Goal: Connect with others: Connect with others

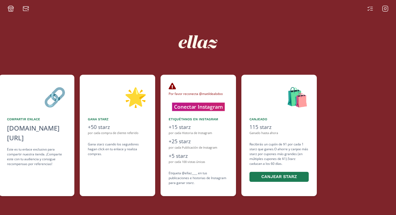
scroll to position [0, 242]
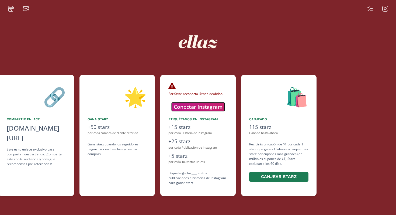
click at [204, 106] on button "Conectar Instagram" at bounding box center [198, 106] width 53 height 8
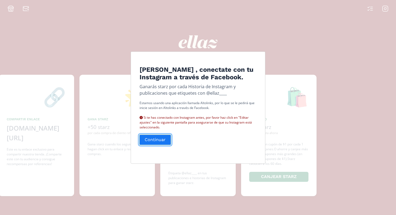
click at [158, 136] on button "Continuar" at bounding box center [155, 140] width 33 height 12
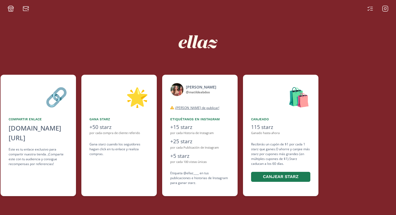
scroll to position [0, 242]
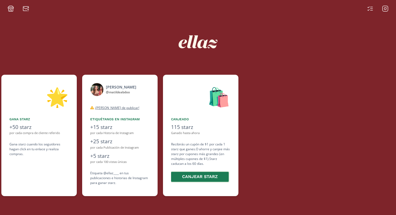
scroll to position [0, 323]
